Goal: Information Seeking & Learning: Learn about a topic

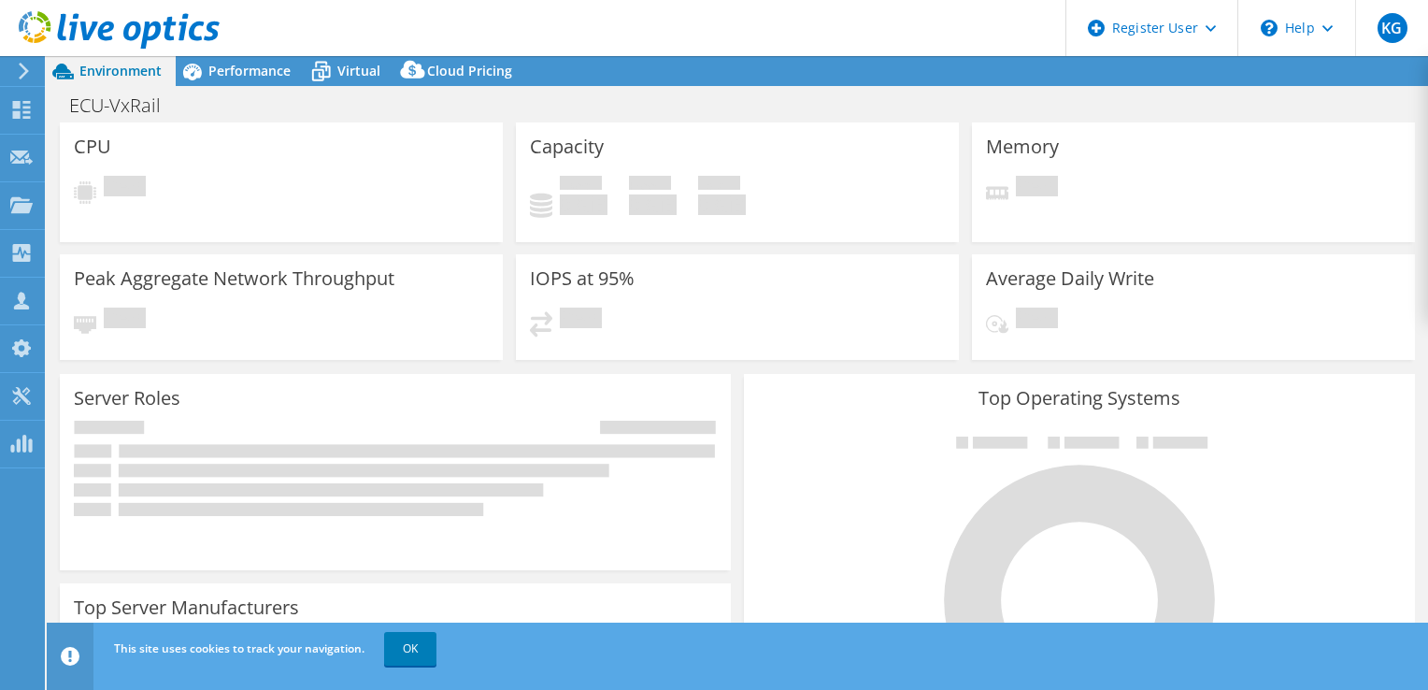
select select "USD"
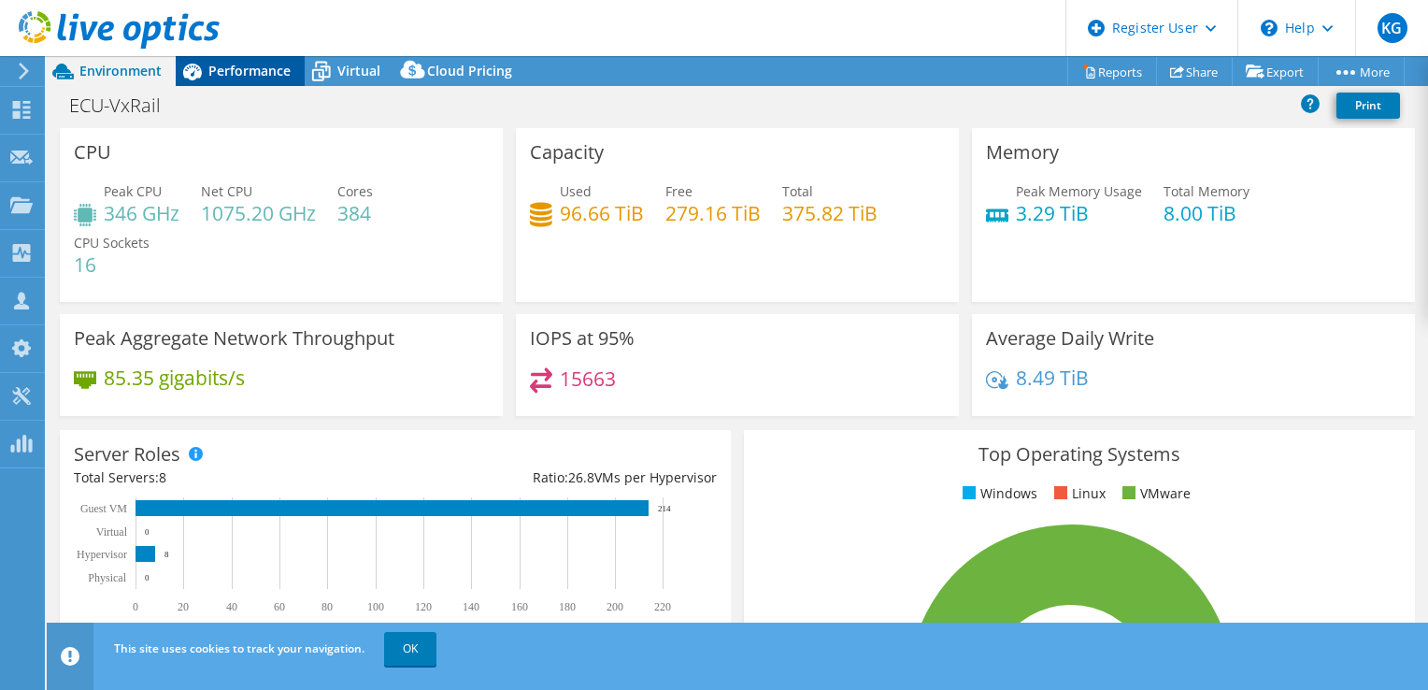
click at [272, 69] on span "Performance" at bounding box center [249, 71] width 82 height 18
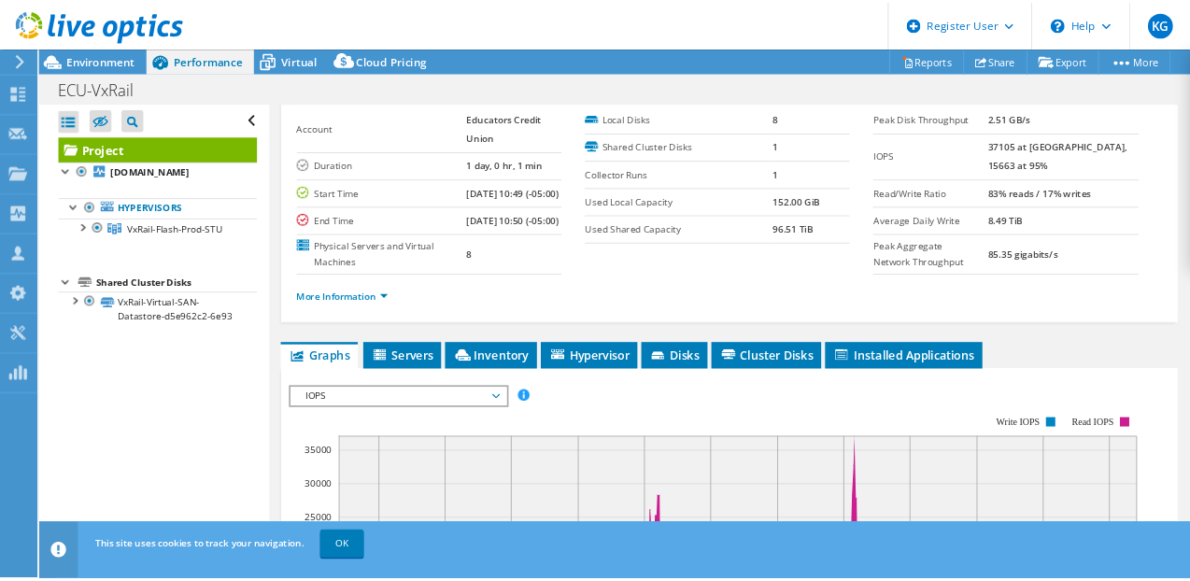
scroll to position [88, 0]
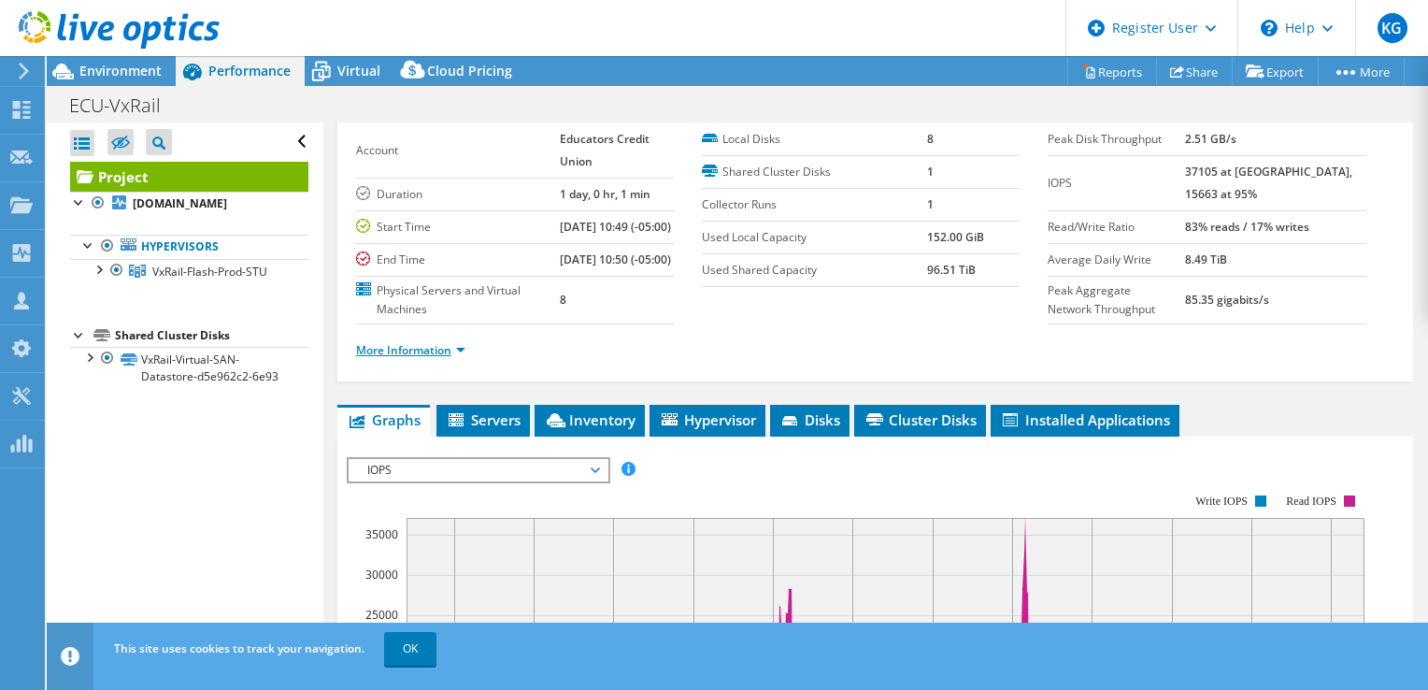
click at [455, 358] on link "More Information" at bounding box center [410, 350] width 109 height 16
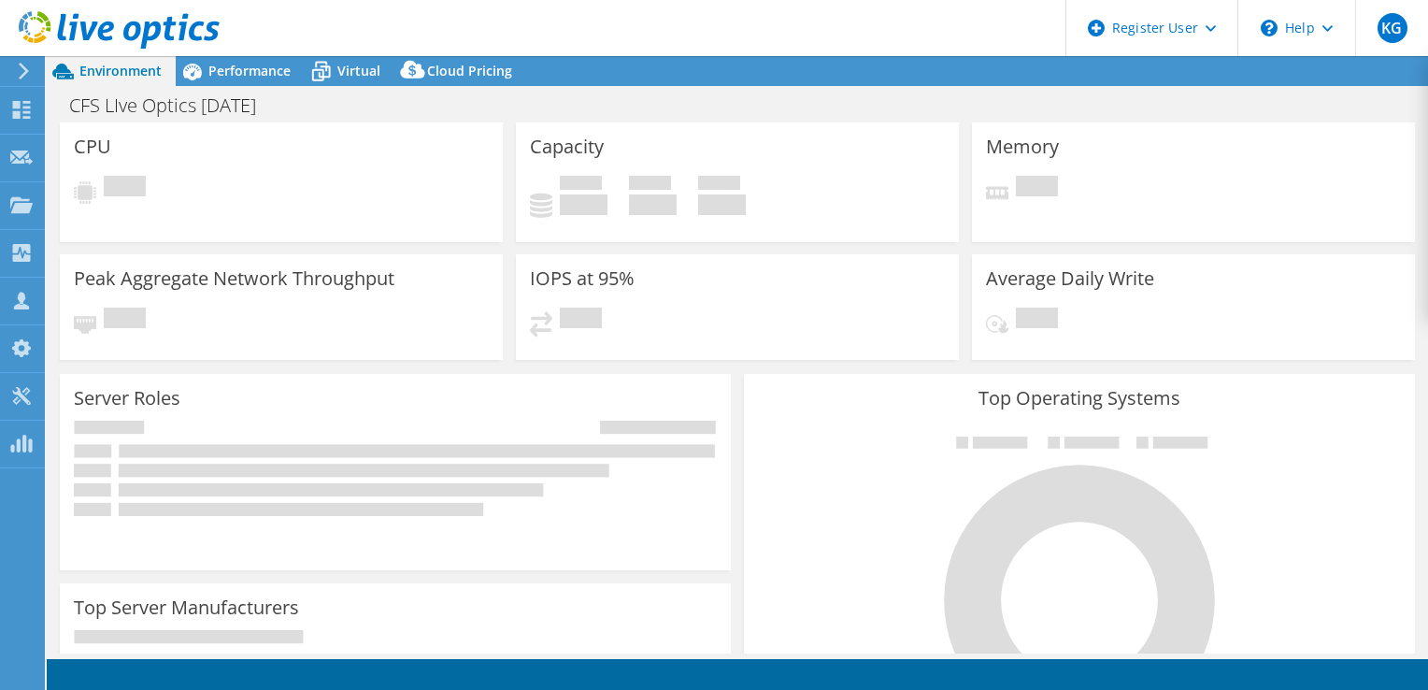
select select "USD"
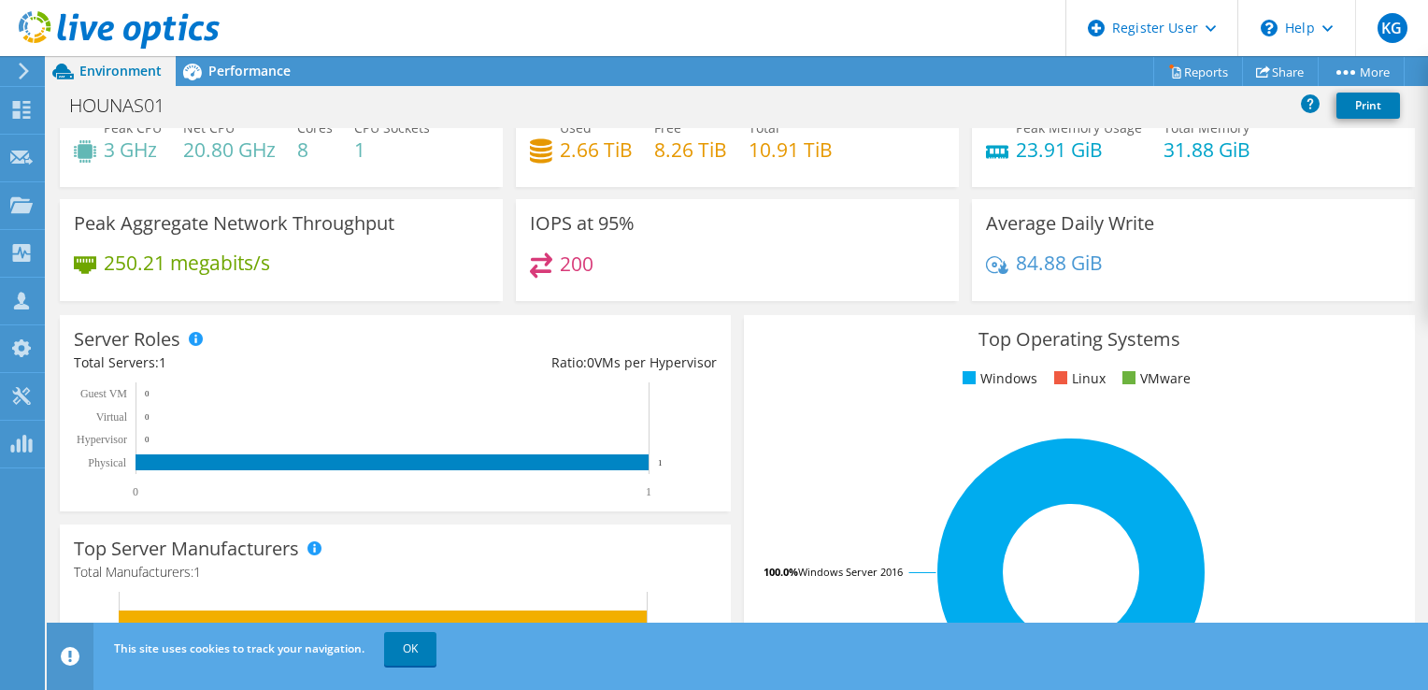
scroll to position [699, 0]
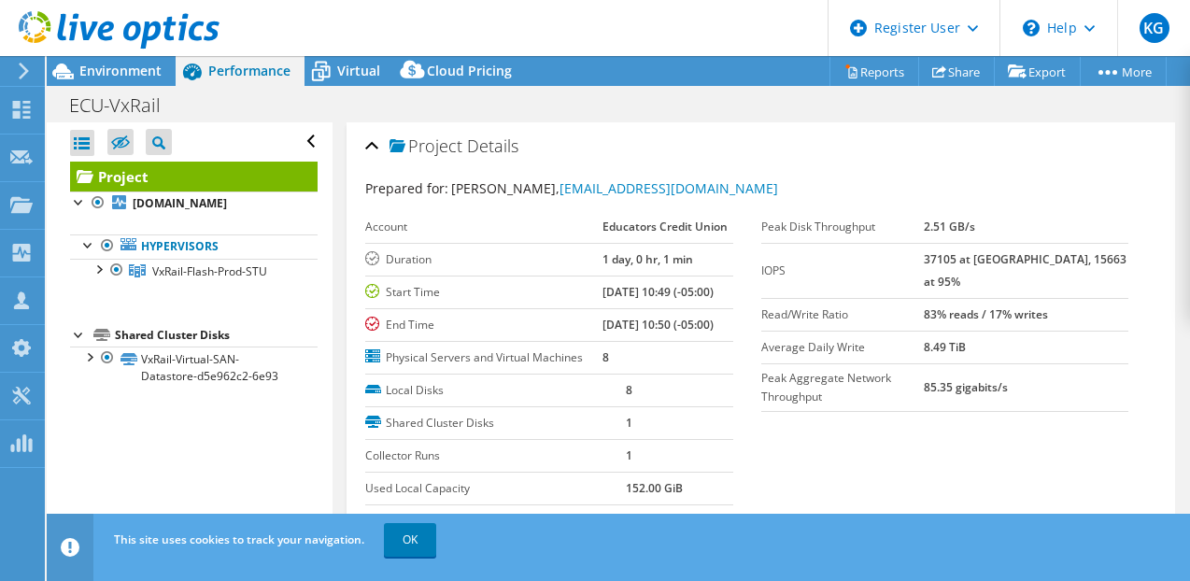
select select "USD"
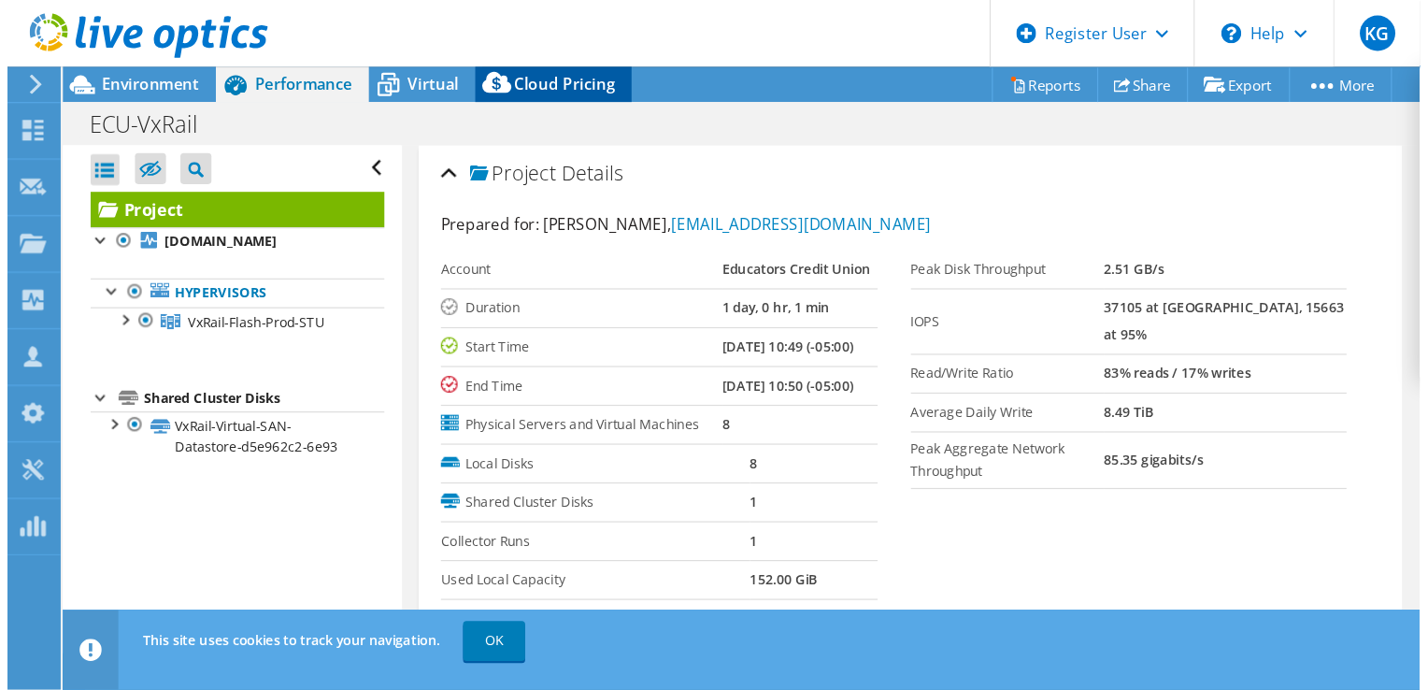
scroll to position [88, 0]
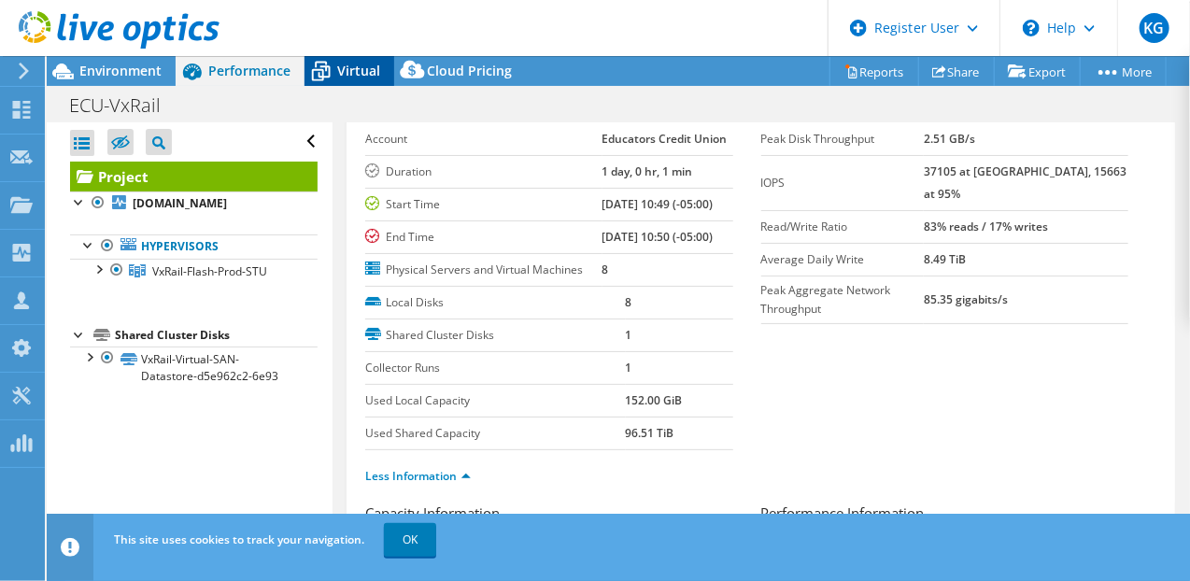
click at [355, 83] on div "Virtual" at bounding box center [350, 71] width 90 height 30
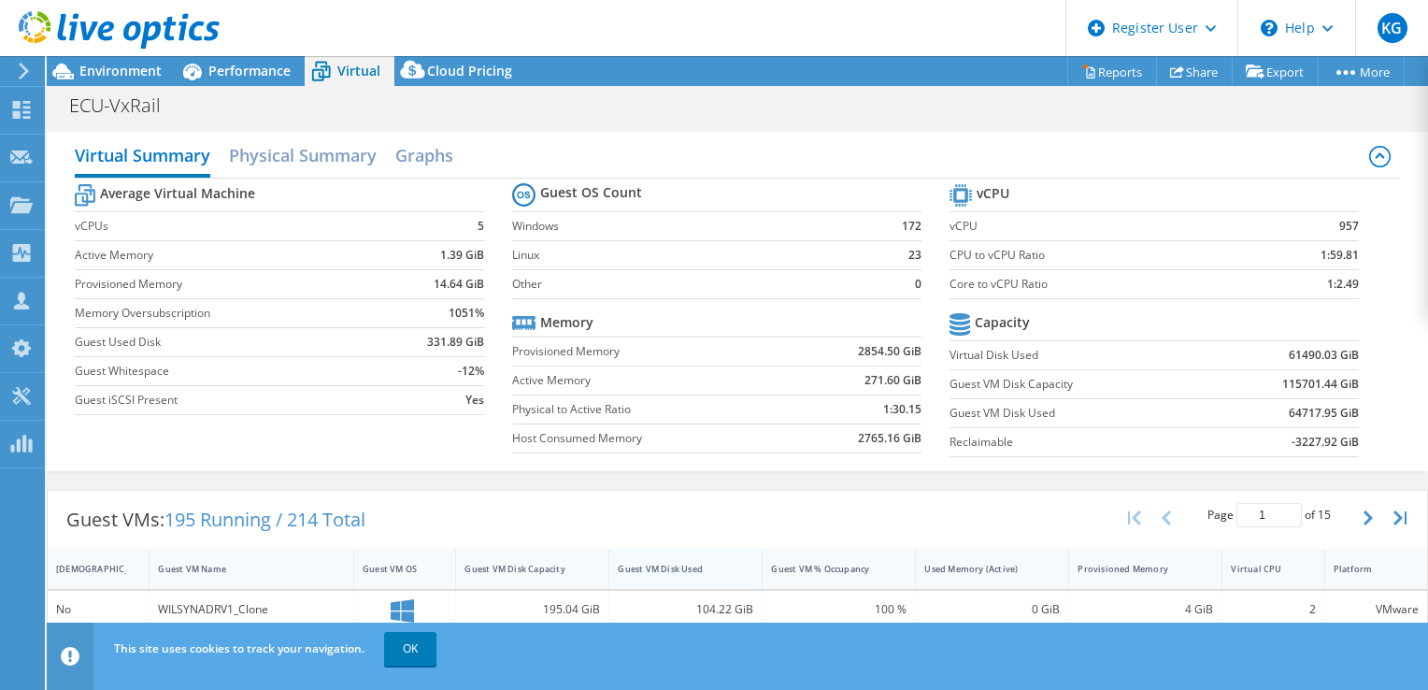
scroll to position [568, 0]
click at [661, 491] on div "Guest VMs: 195 Running / 214 Total Page 1 of 15 5 rows 10 rows 20 rows 25 rows …" at bounding box center [737, 520] width 1379 height 58
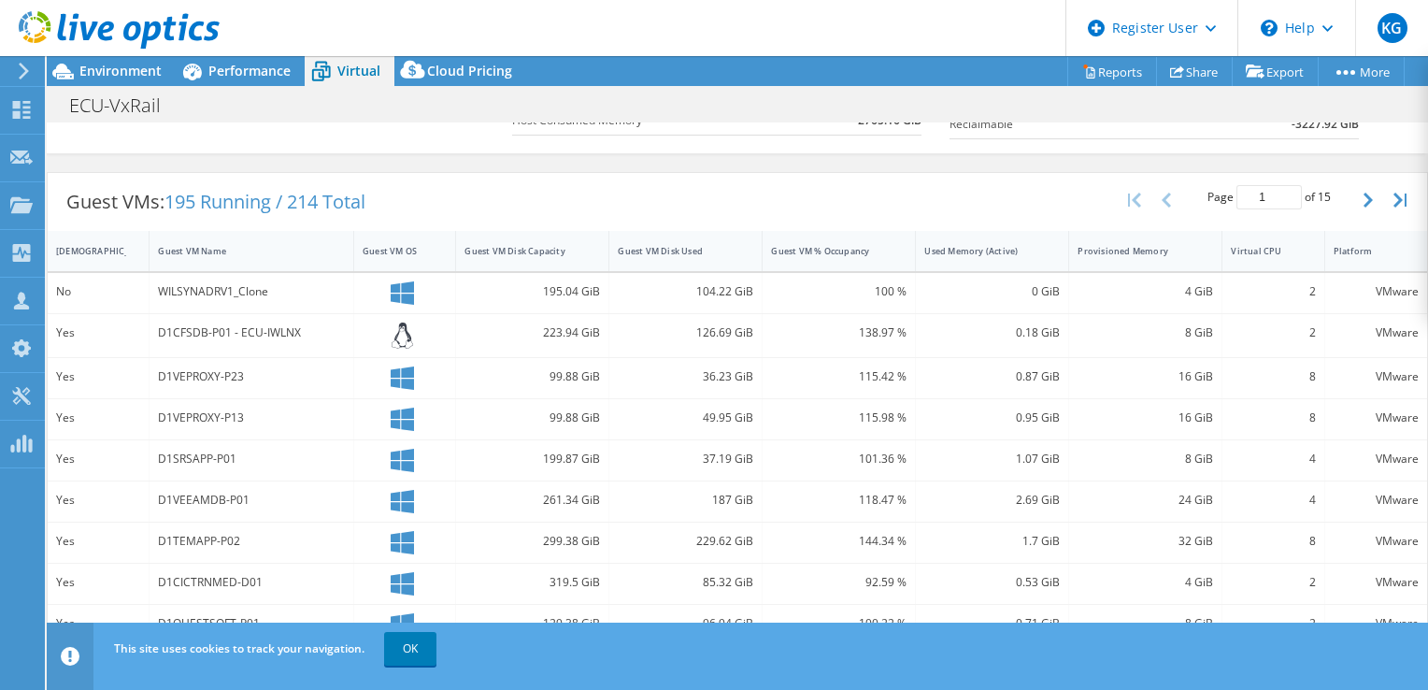
scroll to position [321, 0]
click at [676, 248] on div "Guest VM Disk Used" at bounding box center [674, 247] width 113 height 12
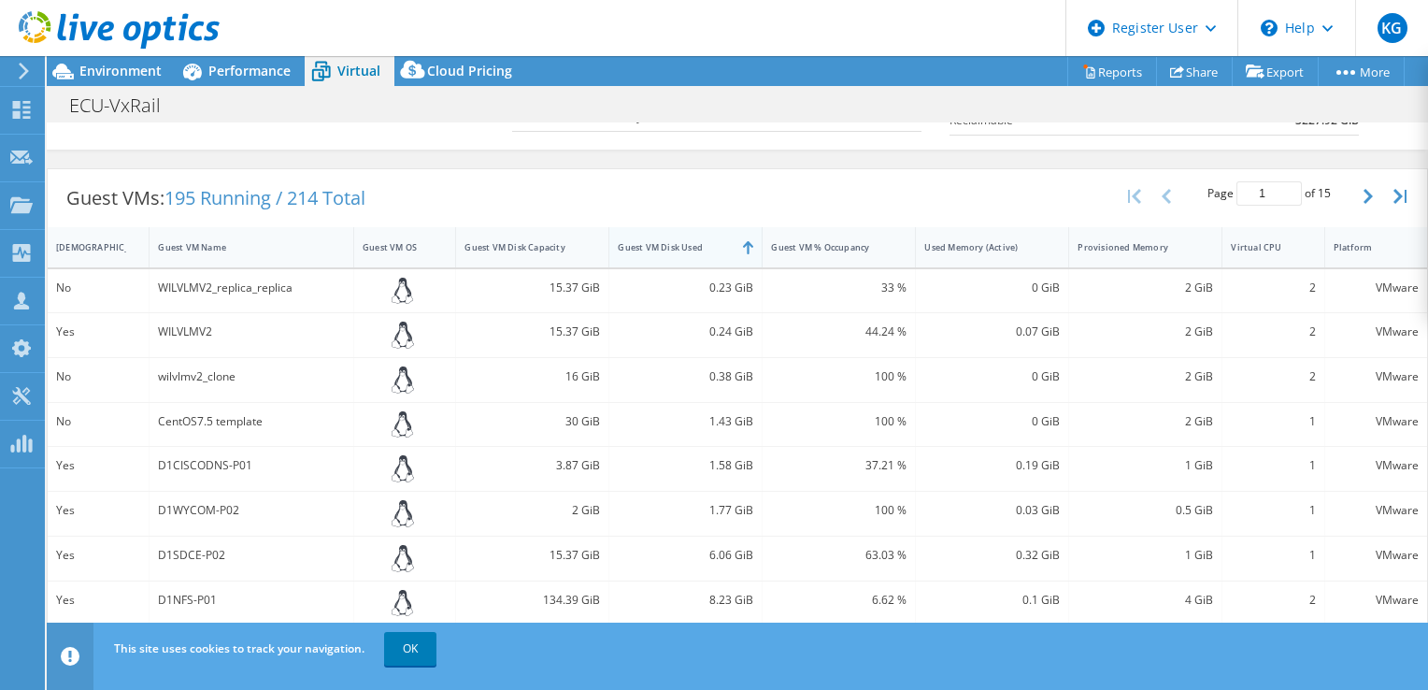
click at [676, 248] on div "Guest VM Disk Used" at bounding box center [674, 247] width 113 height 12
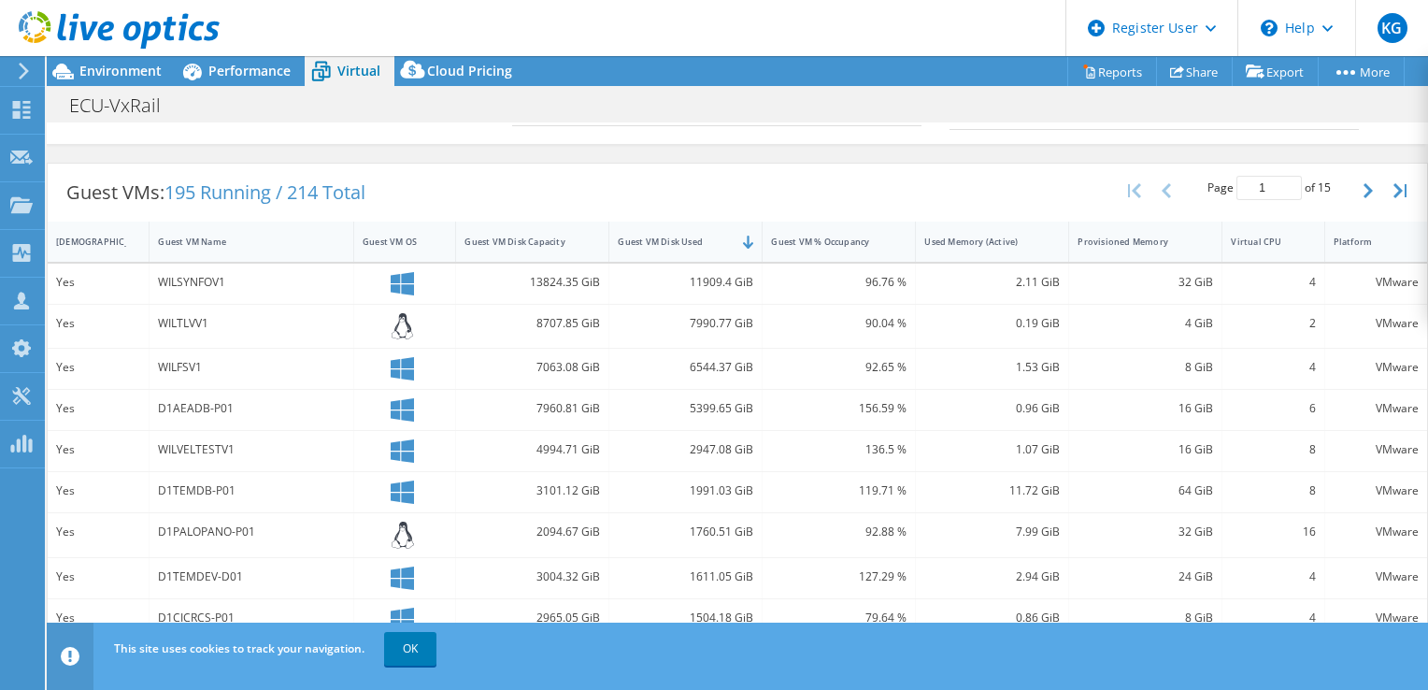
scroll to position [324, 0]
click at [417, 580] on link "OK" at bounding box center [410, 649] width 52 height 34
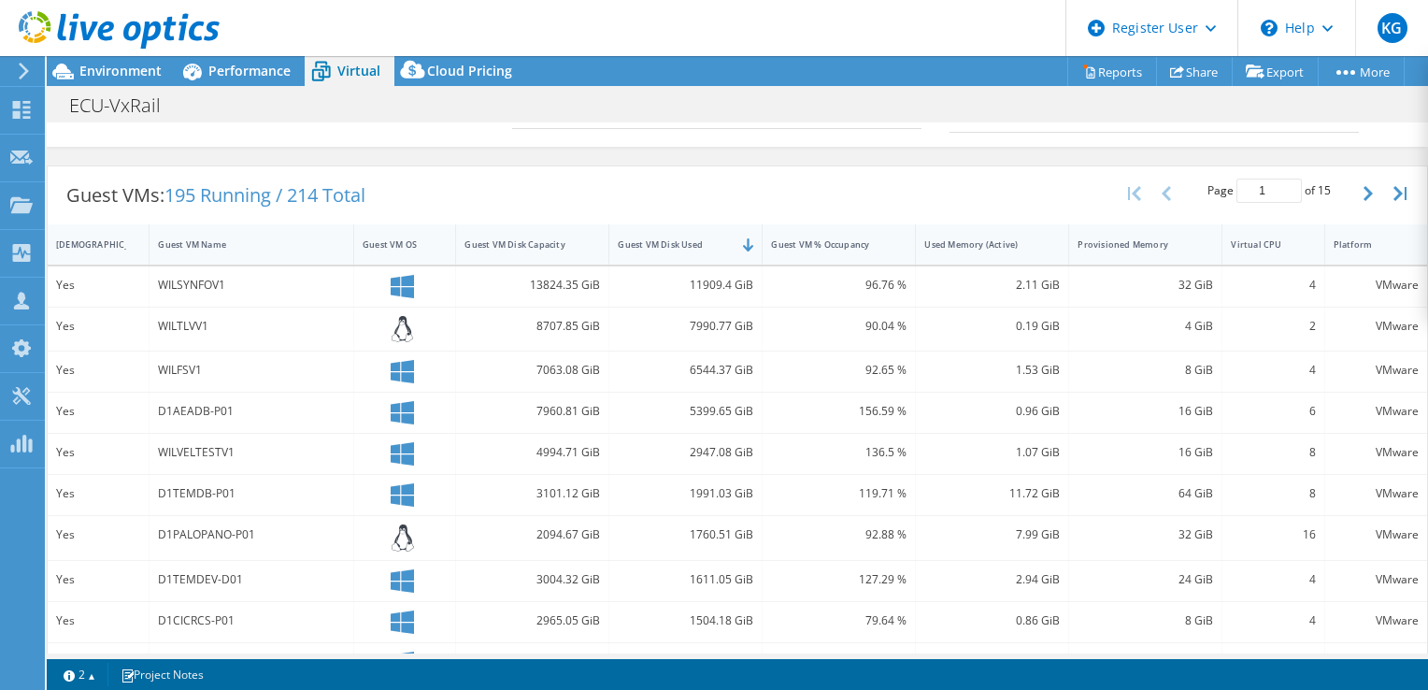
scroll to position [0, 0]
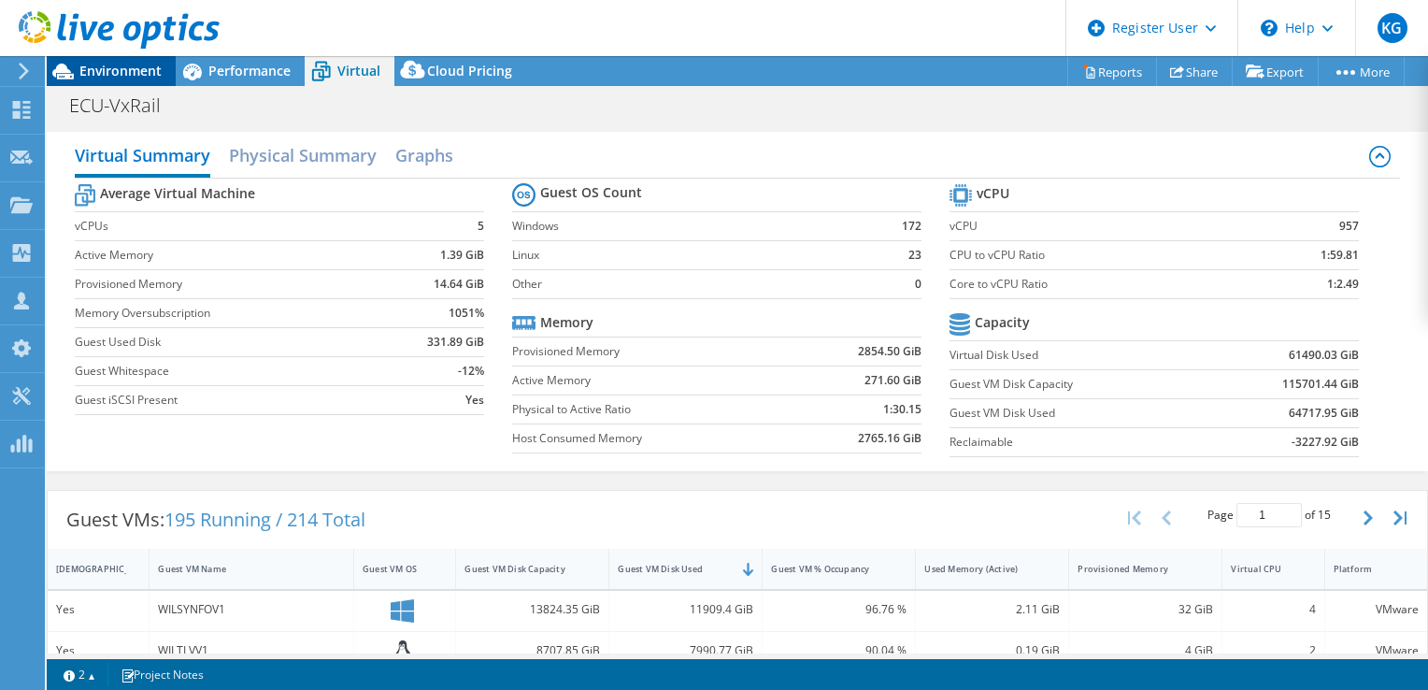
click at [124, 71] on span "Environment" at bounding box center [120, 71] width 82 height 18
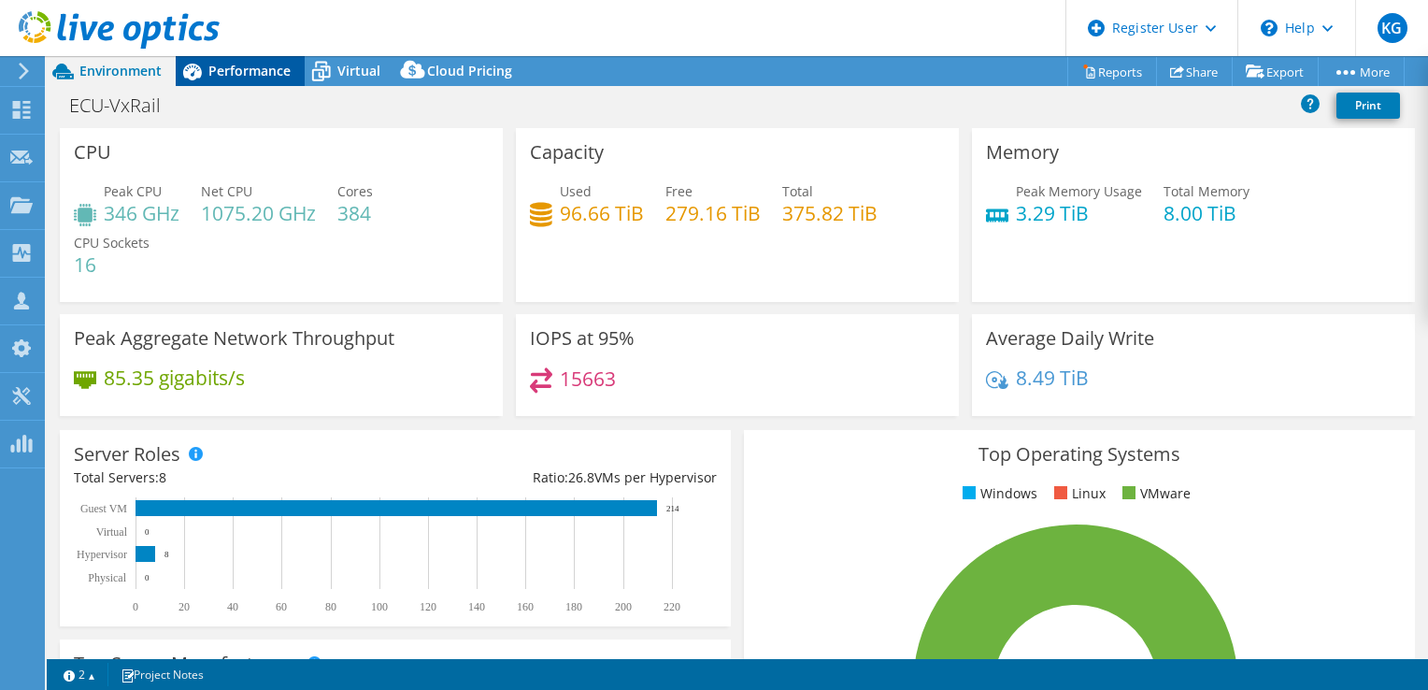
click at [262, 72] on span "Performance" at bounding box center [249, 71] width 82 height 18
